Goal: Find contact information: Find contact information

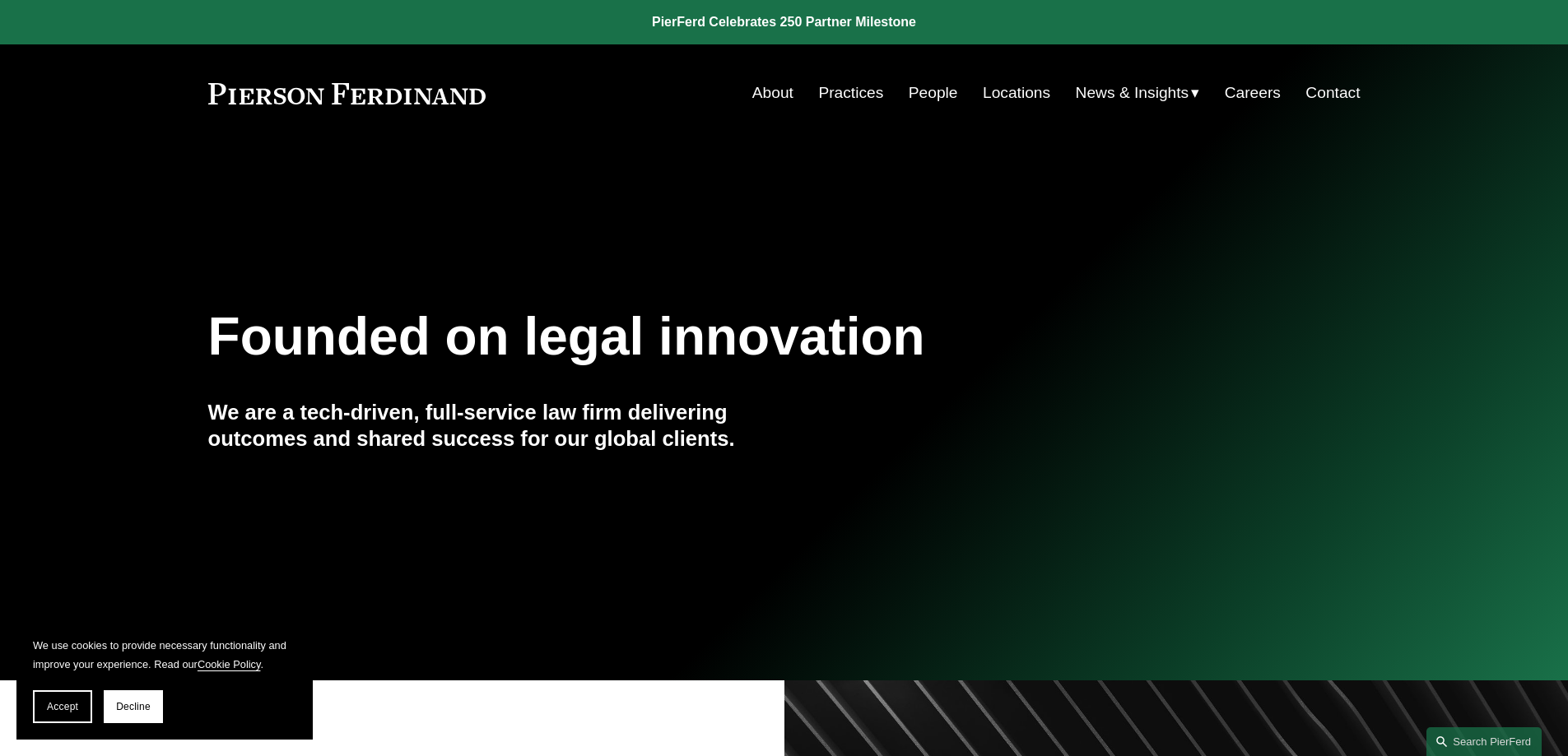
click at [1335, 96] on link "Contact" at bounding box center [1333, 93] width 54 height 32
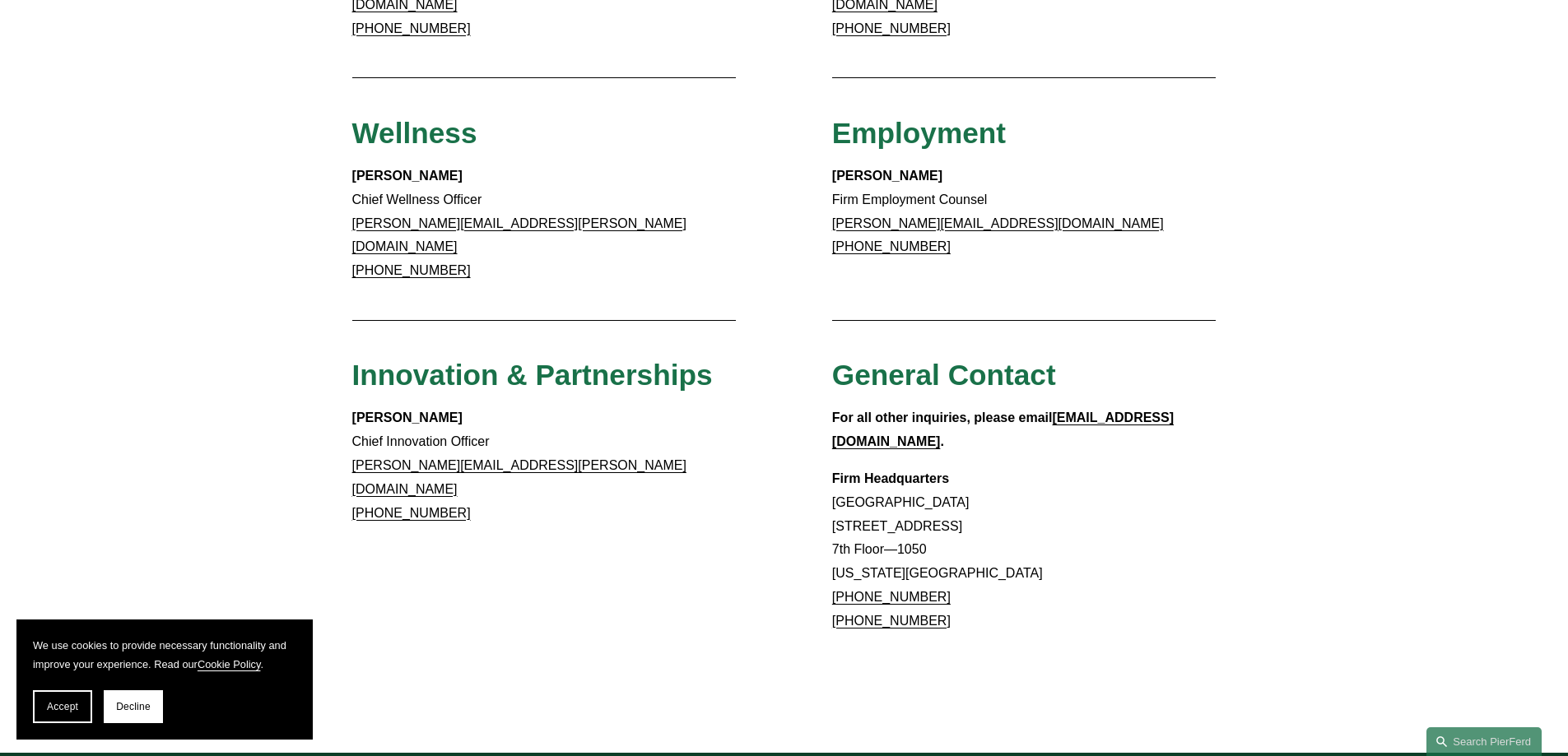
scroll to position [1532, 0]
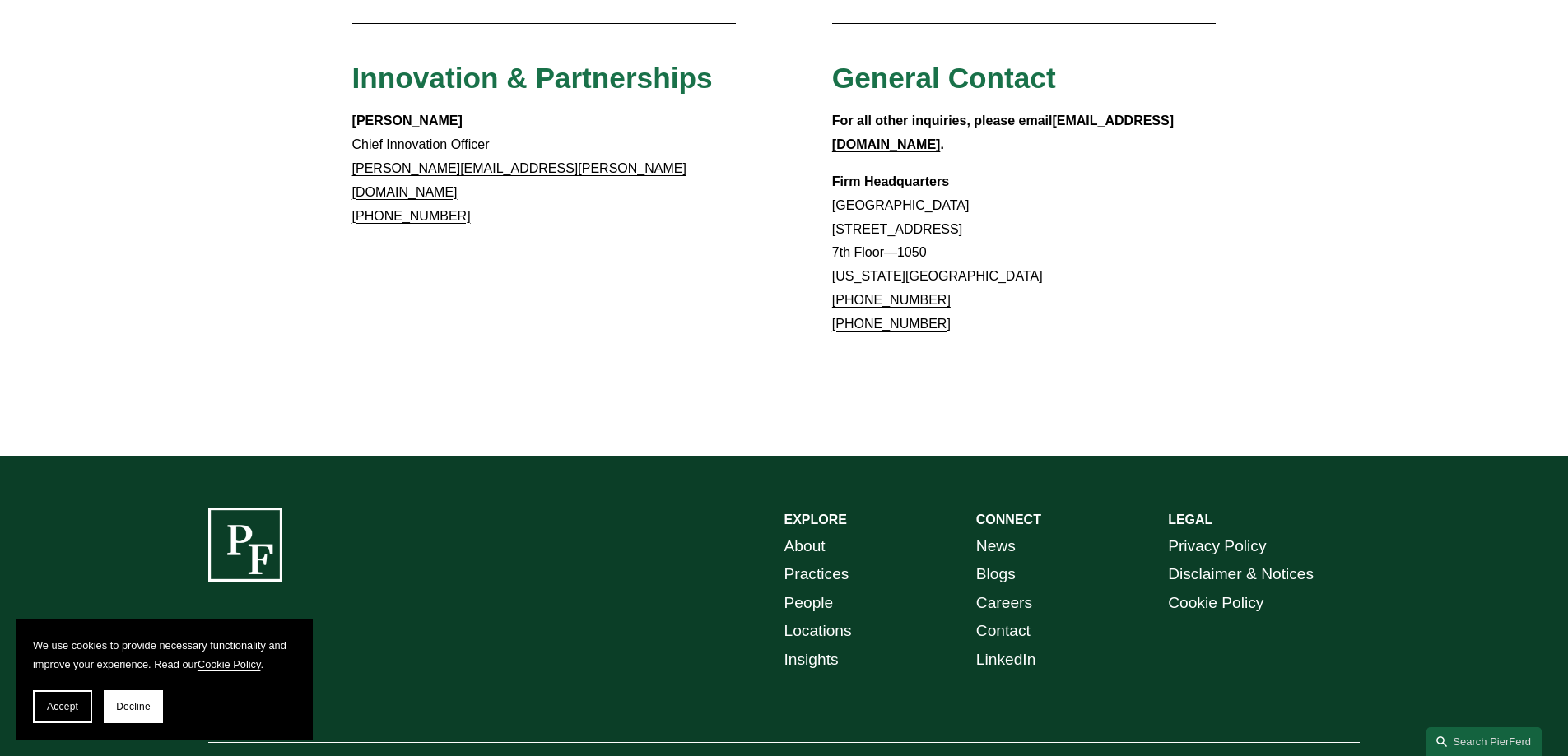
click at [835, 617] on link "Locations" at bounding box center [817, 632] width 68 height 29
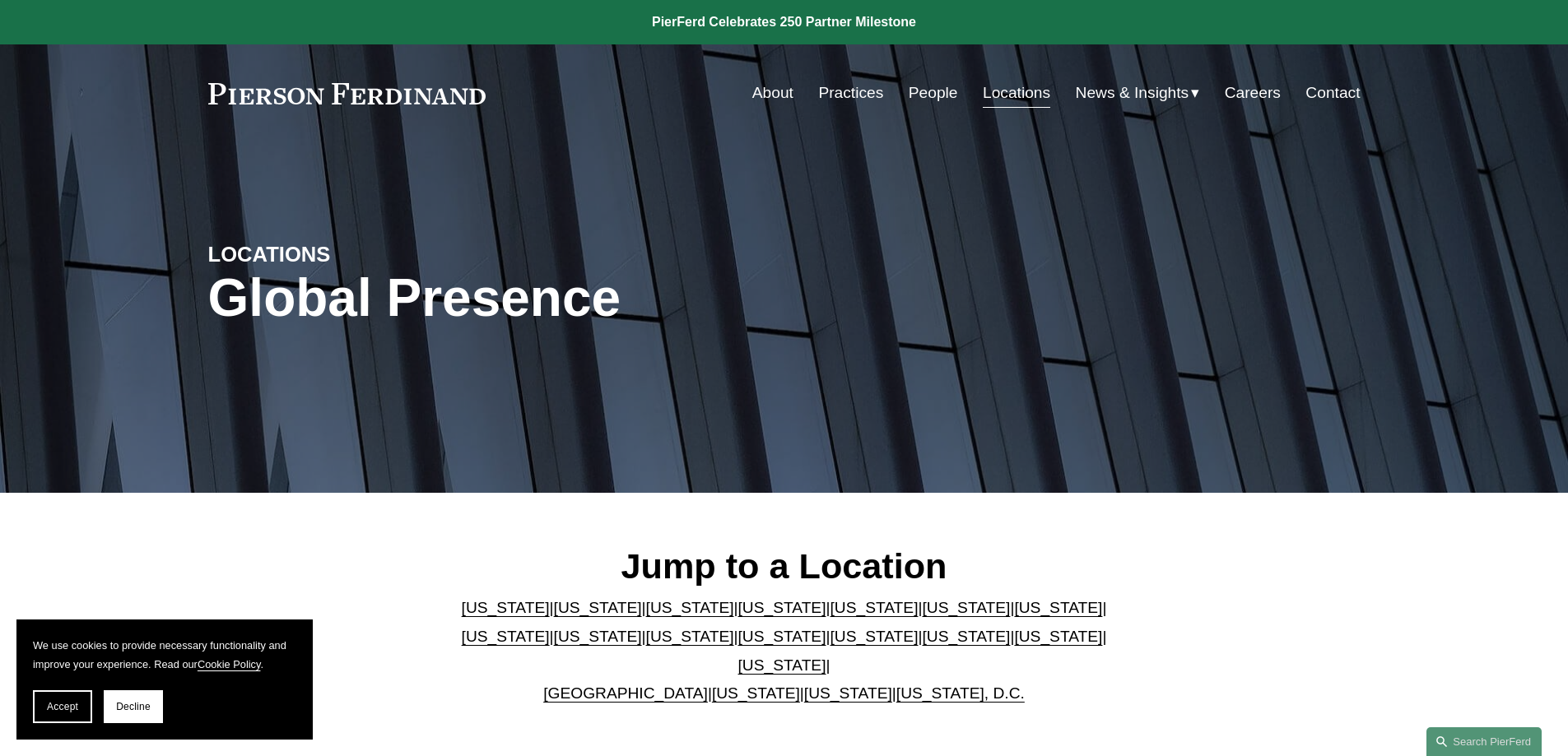
click at [658, 685] on link "[GEOGRAPHIC_DATA]" at bounding box center [625, 693] width 164 height 17
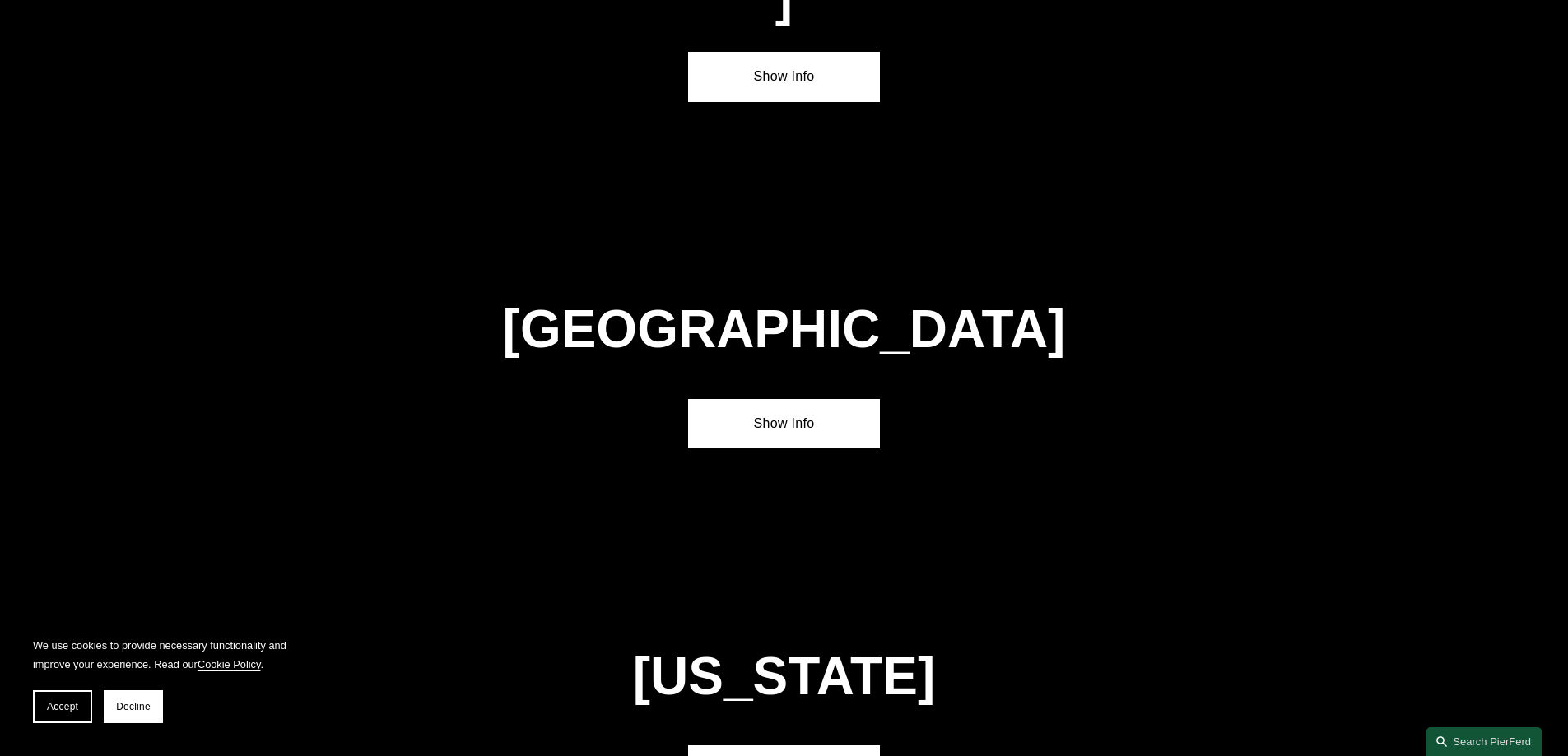
scroll to position [5948, 0]
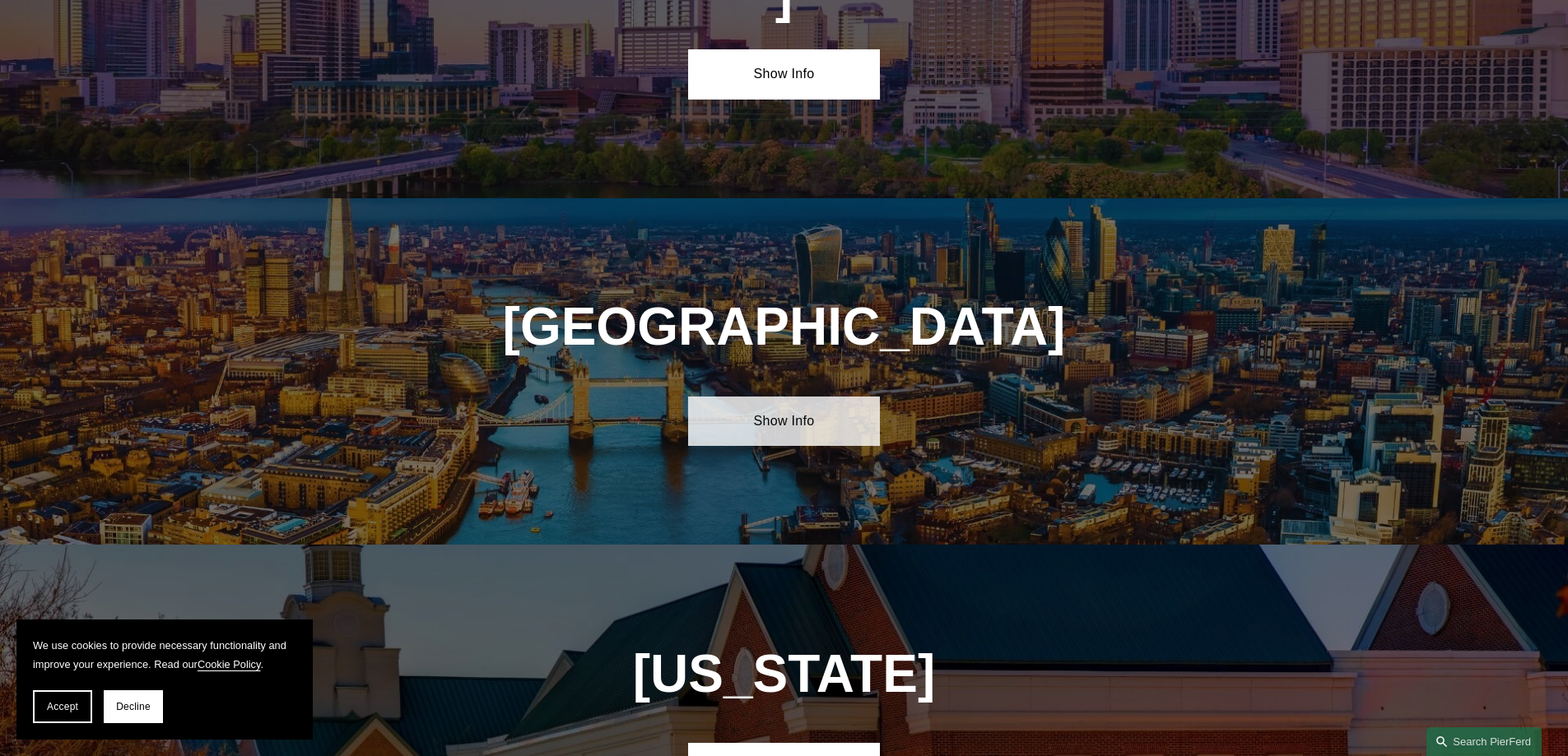
click at [790, 397] on link "Show Info" at bounding box center [784, 421] width 192 height 50
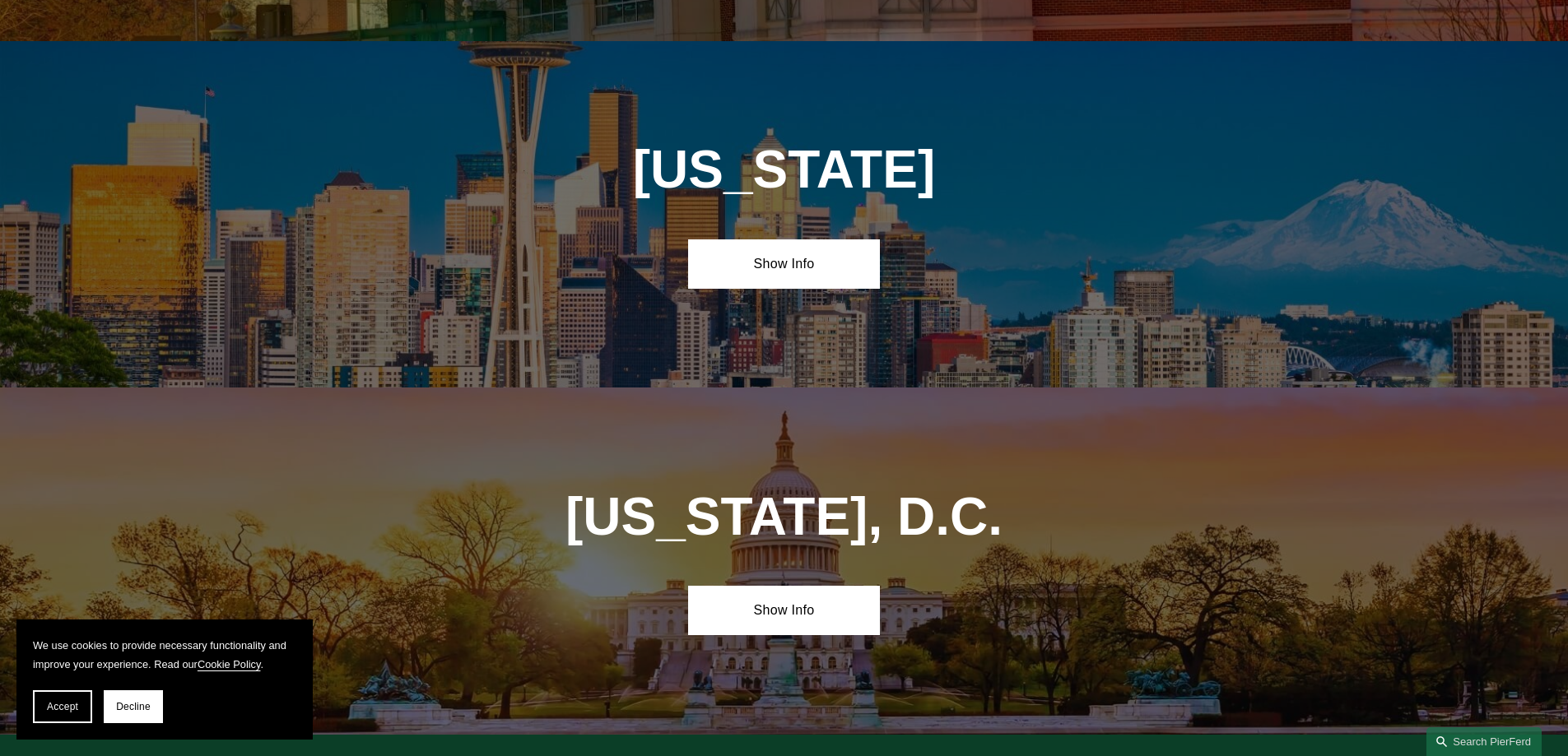
scroll to position [7258, 0]
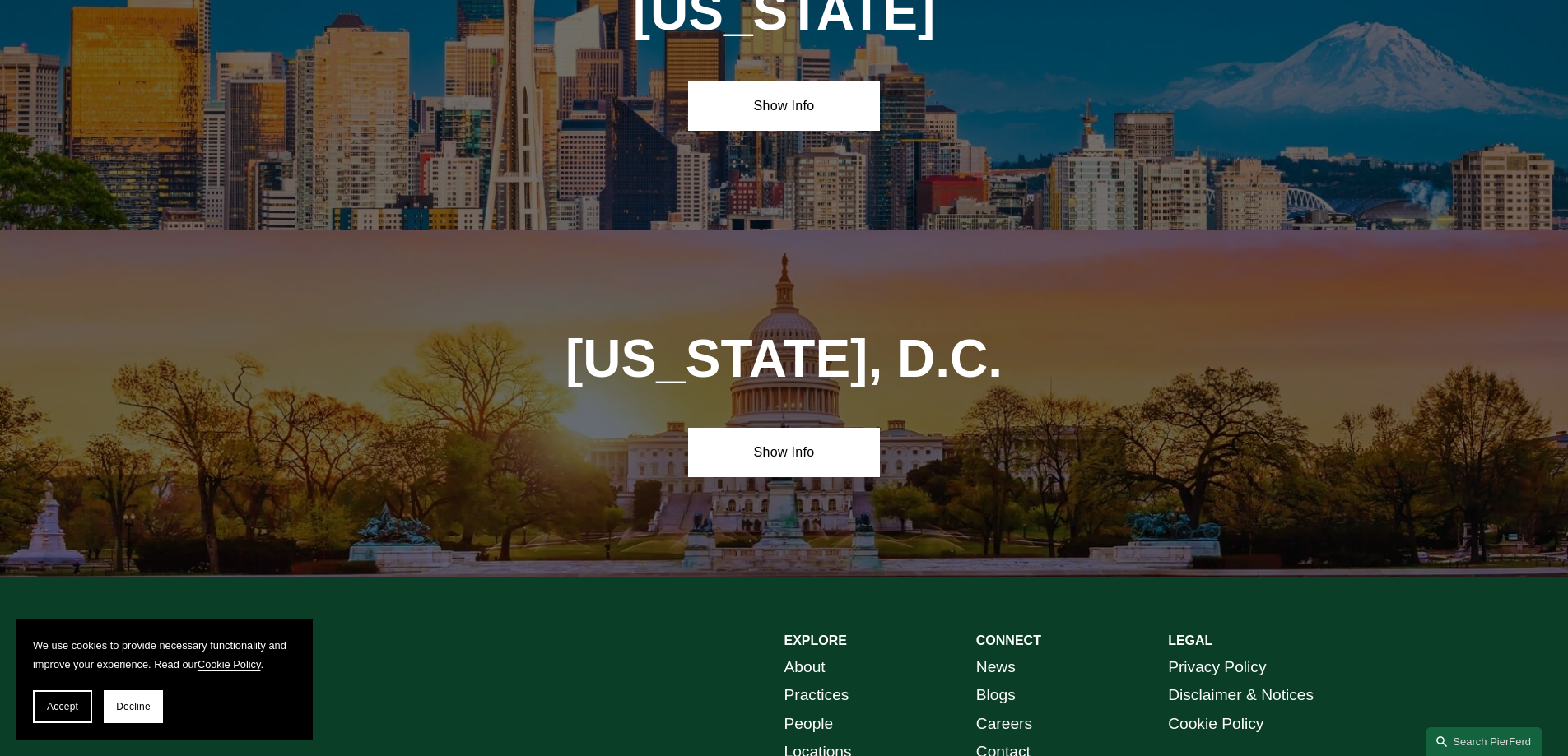
click at [996, 710] on link "Careers" at bounding box center [1004, 724] width 56 height 29
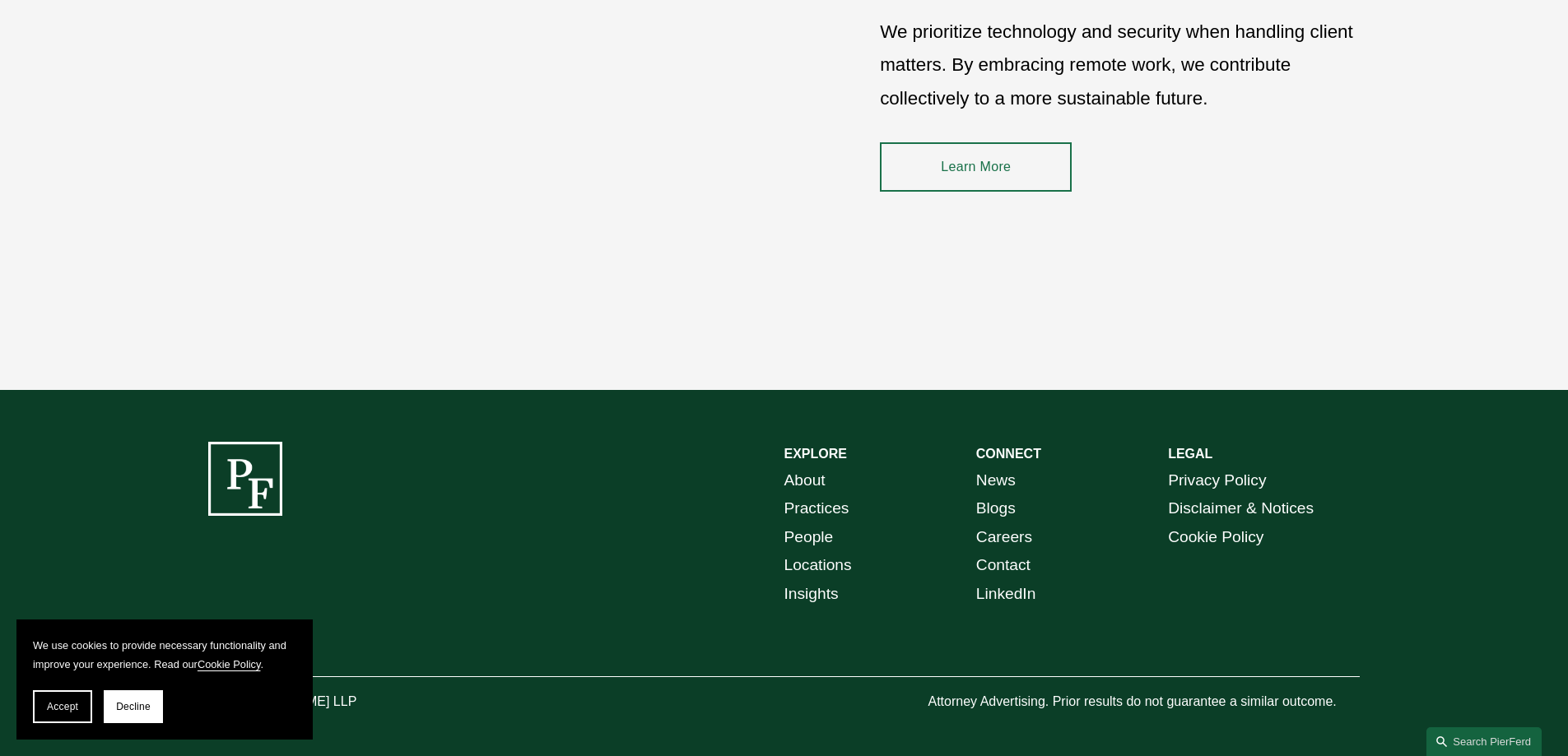
scroll to position [2507, 0]
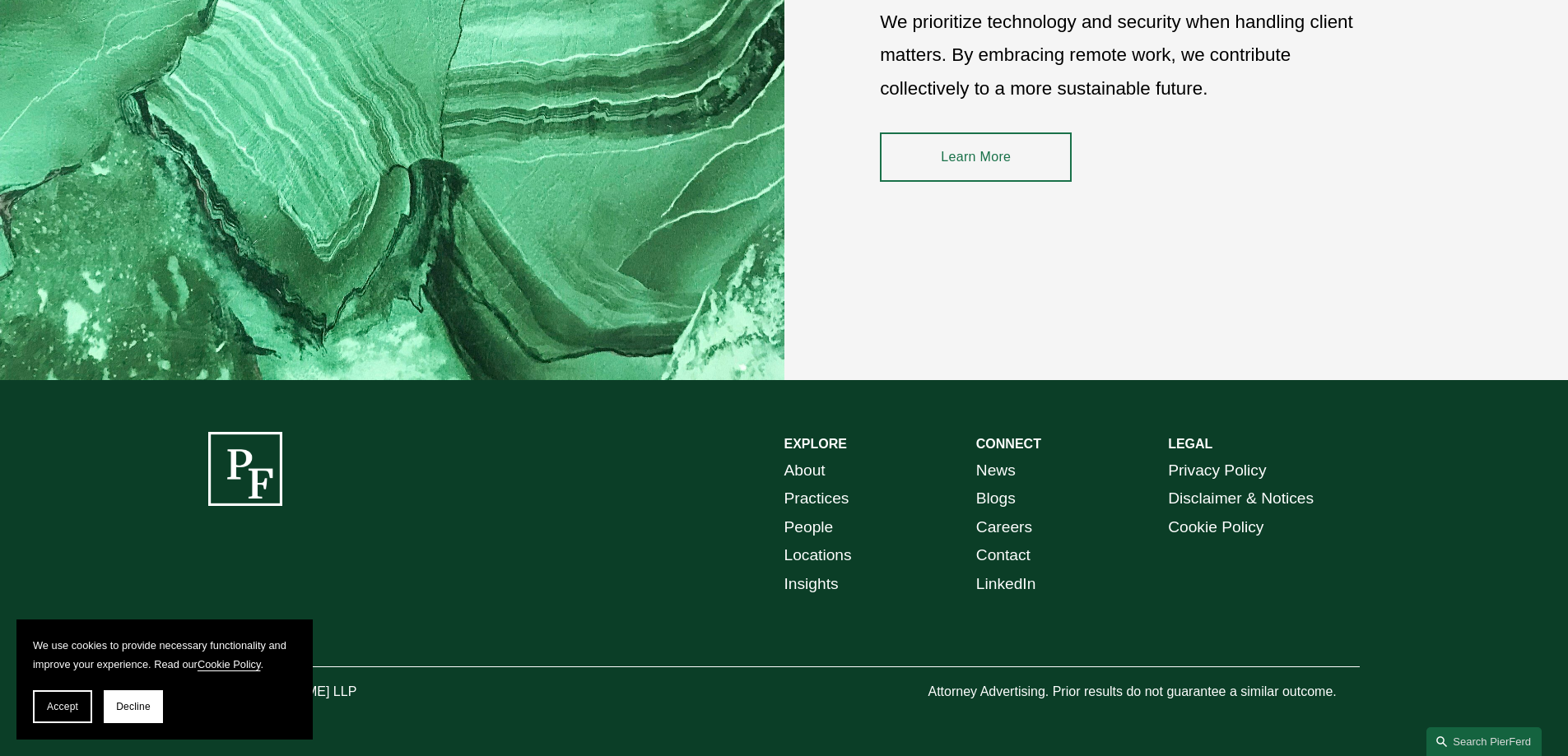
click at [988, 580] on link "LinkedIn" at bounding box center [1006, 585] width 60 height 29
